Goal: Obtain resource: Download file/media

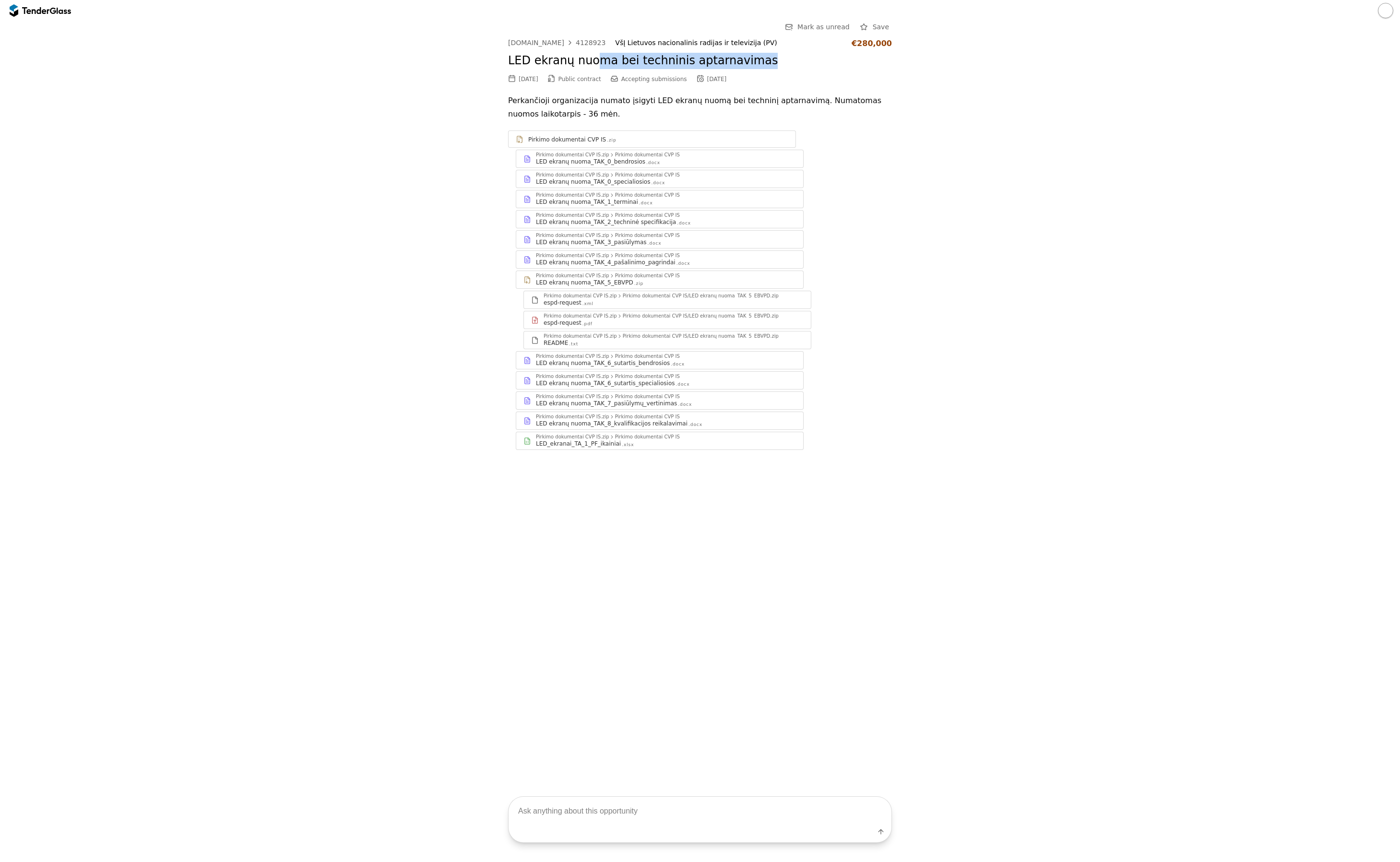
drag, startPoint x: 583, startPoint y: 61, endPoint x: 804, endPoint y: 64, distance: 221.0
click at [799, 64] on h2 "LED ekranų nuoma bei techninis aptarnavimas" at bounding box center [700, 60] width 384 height 17
click at [804, 64] on h2 "LED ekranų nuoma bei techninis aptarnavimas" at bounding box center [700, 60] width 384 height 17
drag, startPoint x: 858, startPoint y: 43, endPoint x: 907, endPoint y: 44, distance: 49.0
click at [907, 44] on div "Go Back Mark as unread Save viesiejipirkimai.lt 4128923 VšĮ Lietuvos nacionalin…" at bounding box center [700, 243] width 1390 height 444
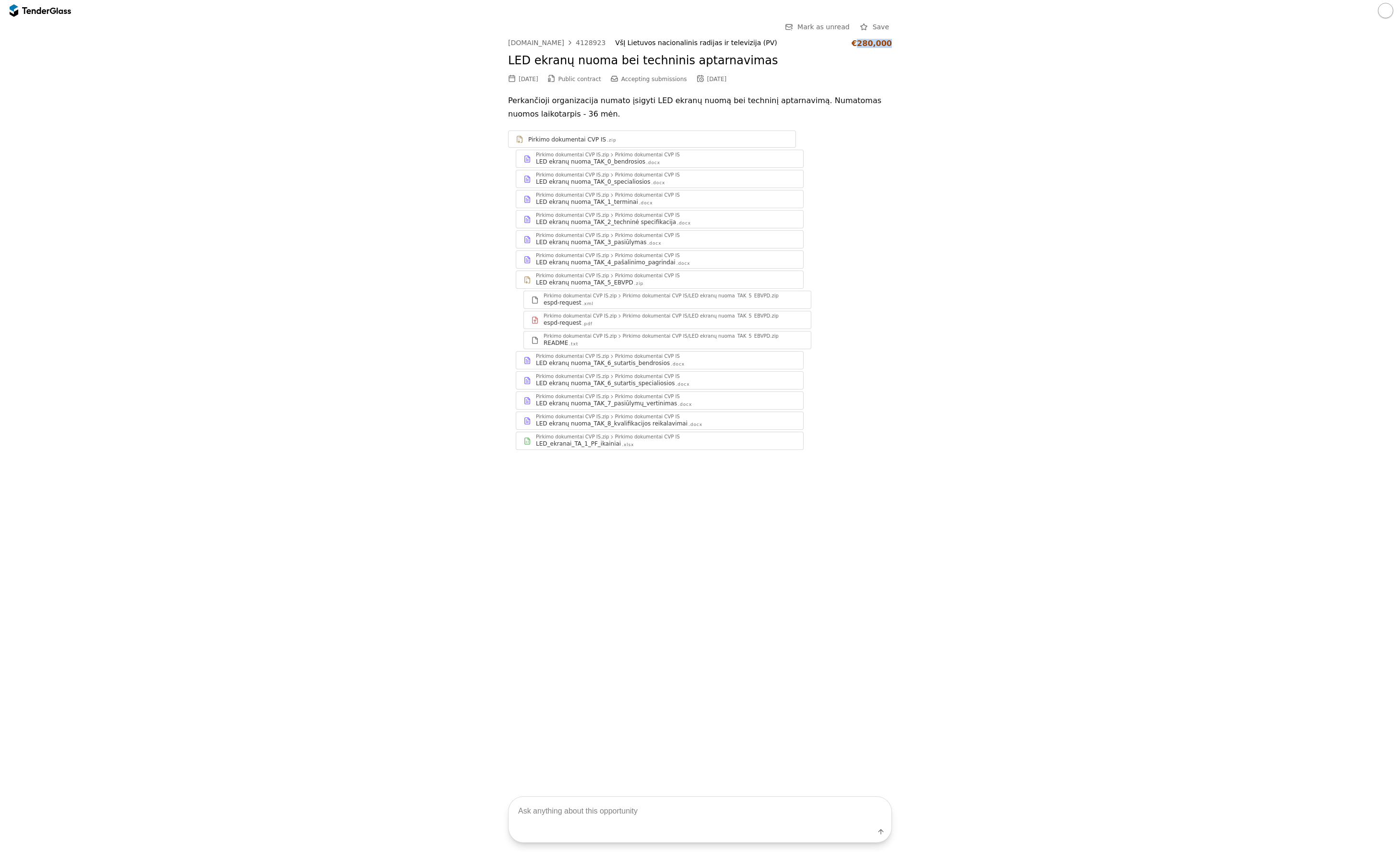
drag, startPoint x: 907, startPoint y: 44, endPoint x: 714, endPoint y: 87, distance: 197.7
click at [907, 44] on div "Go Back Mark as unread Save viesiejipirkimai.lt 4128923 VšĮ Lietuvos nacionalin…" at bounding box center [700, 243] width 1390 height 444
click at [590, 138] on div "Pirkimo dokumentai CVP IS" at bounding box center [567, 140] width 78 height 8
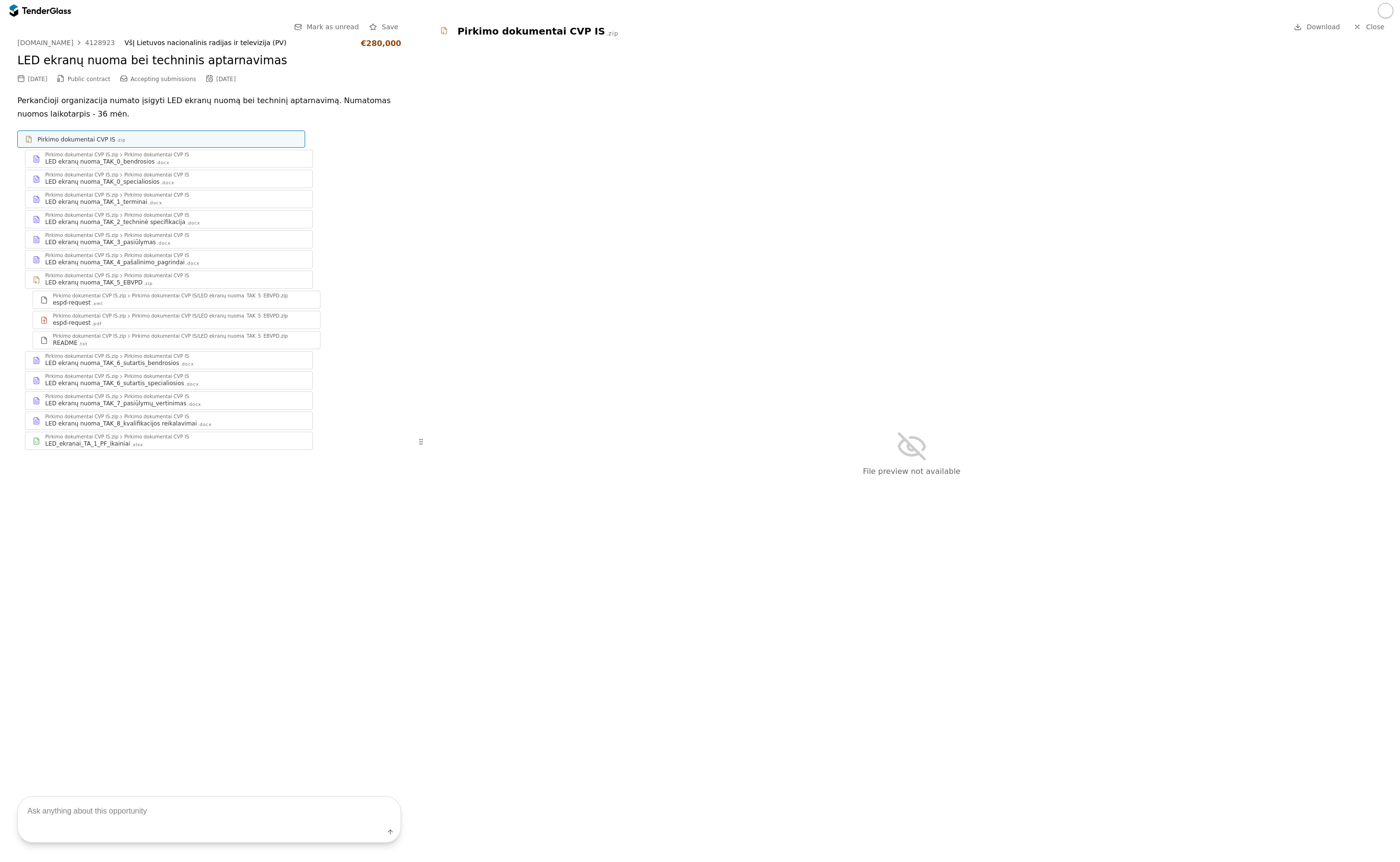
click at [1331, 25] on span "Download" at bounding box center [1323, 27] width 33 height 8
drag, startPoint x: 119, startPoint y: 44, endPoint x: 271, endPoint y: 43, distance: 152.0
click at [271, 43] on div "VšĮ Lietuvos nacionalinis radijas ir televizija (PV)" at bounding box center [238, 43] width 227 height 8
copy div "VšĮ Lietuvos nacionalinis radijas ir televizija (PV)"
